Goal: Navigation & Orientation: Find specific page/section

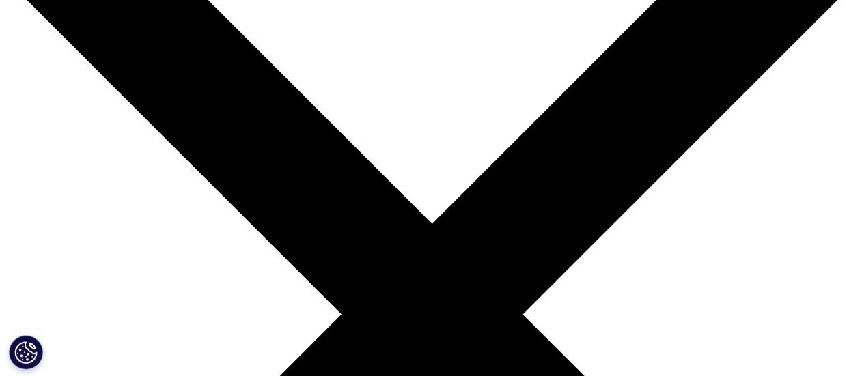
scroll to position [137, 0]
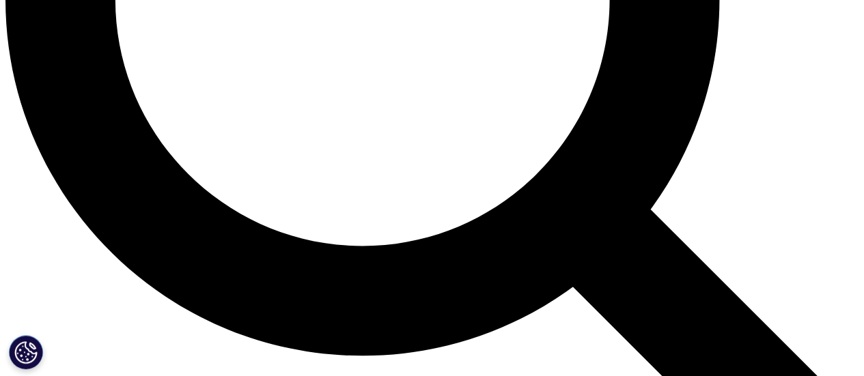
scroll to position [1229, 0]
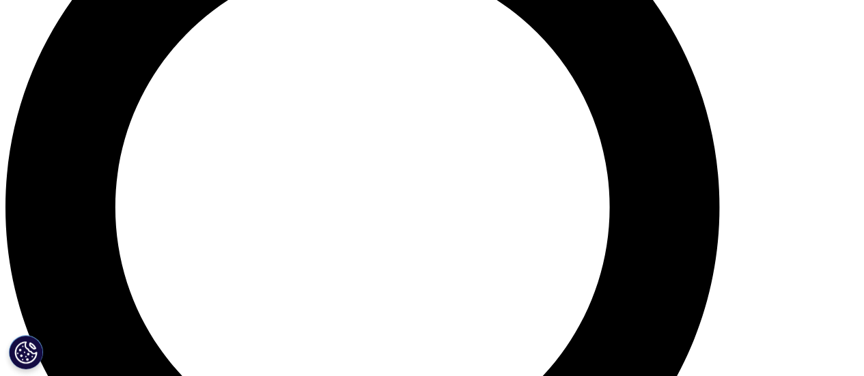
scroll to position [1023, 0]
